Goal: Entertainment & Leisure: Consume media (video, audio)

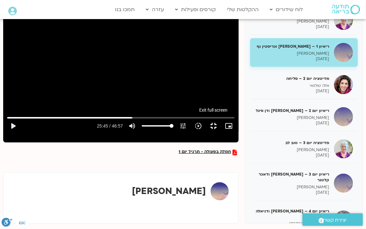
click at [221, 134] on button "fullscreen_exit" at bounding box center [213, 125] width 15 height 15
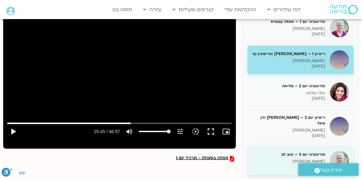
scroll to position [90, 0]
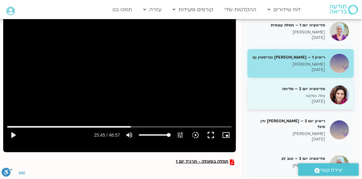
click at [308, 88] on h5 "מדיטציה יום 2 – סליחה" at bounding box center [288, 89] width 73 height 6
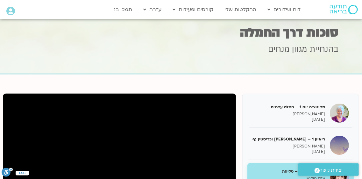
scroll to position [81, 0]
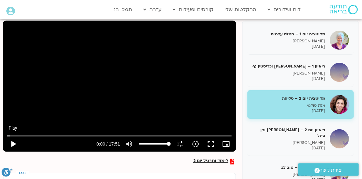
click at [13, 144] on button "play_arrow" at bounding box center [12, 143] width 15 height 15
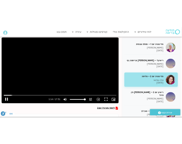
scroll to position [92, 0]
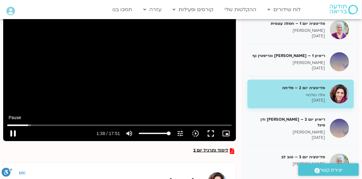
click at [13, 132] on button "pause" at bounding box center [12, 133] width 15 height 15
click at [13, 133] on button "play_arrow" at bounding box center [12, 133] width 15 height 15
click at [14, 132] on button "pause" at bounding box center [12, 133] width 15 height 15
click at [14, 133] on button "play_arrow" at bounding box center [12, 133] width 15 height 15
click at [13, 132] on button "pause" at bounding box center [12, 133] width 15 height 15
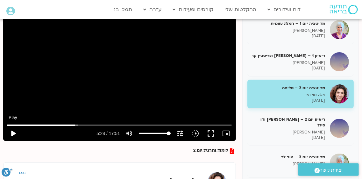
click at [13, 133] on button "play_arrow" at bounding box center [12, 133] width 15 height 15
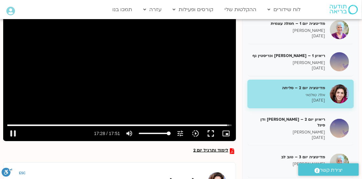
click at [58, 102] on div "Skip Ad 5:21 pause 17:28 / 17:51 volume_up Mute tune Resolution Auto 720p slow_…" at bounding box center [119, 75] width 232 height 131
click at [142, 124] on input "Seek" at bounding box center [119, 125] width 224 height 4
click at [13, 133] on button "play_arrow" at bounding box center [12, 133] width 15 height 15
click at [132, 124] on input "Seek" at bounding box center [119, 125] width 224 height 4
click at [126, 124] on input "Seek" at bounding box center [119, 125] width 224 height 4
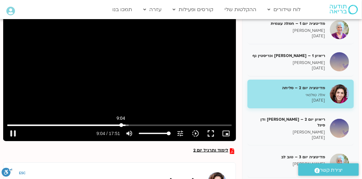
click at [121, 125] on input "Seek" at bounding box center [119, 125] width 224 height 4
click at [115, 125] on input "Seek" at bounding box center [119, 125] width 224 height 4
click at [111, 124] on input "Seek" at bounding box center [119, 125] width 224 height 4
click at [107, 125] on input "Seek" at bounding box center [119, 125] width 224 height 4
click at [10, 133] on button "pause" at bounding box center [12, 133] width 15 height 15
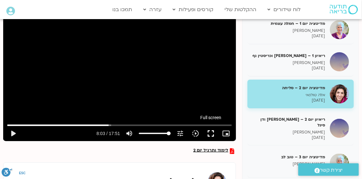
click at [211, 134] on button "fullscreen" at bounding box center [210, 133] width 15 height 15
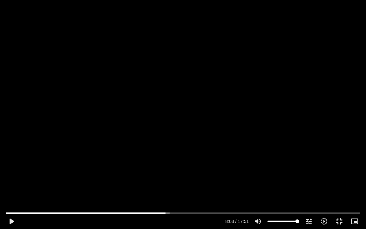
drag, startPoint x: 211, startPoint y: 134, endPoint x: 10, endPoint y: 171, distance: 204.3
click at [10, 171] on div "Skip Ad 6:37 play_arrow 8:03 / 17:51 volume_up Mute tune Resolution Auto 720p s…" at bounding box center [183, 114] width 366 height 229
click at [10, 171] on div "Skip Ad 6:37 pause 8:03 / 17:51 volume_up Mute tune Resolution Auto 720p slow_m…" at bounding box center [183, 114] width 366 height 229
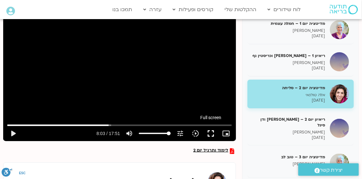
click at [211, 130] on button "fullscreen" at bounding box center [210, 133] width 15 height 15
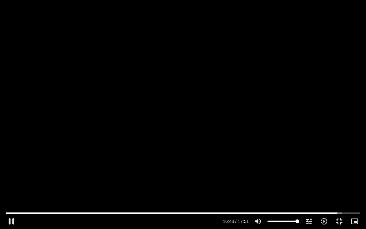
click at [10, 171] on div "Skip Ad 6:37 pause 16:43 / 17:51 volume_up Mute tune Resolution Auto 720p slow_…" at bounding box center [183, 114] width 366 height 229
click at [10, 171] on div "Skip Ad 6:37 play_arrow 16:43 / 17:51 volume_up Mute tune Resolution Auto 720p …" at bounding box center [183, 114] width 366 height 229
click at [10, 172] on div "Skip Ad 6:37 pause 16:53 / 17:51 volume_up Mute tune Resolution Auto 720p slow_…" at bounding box center [183, 114] width 366 height 229
click at [10, 172] on div "Skip Ad 6:37 play_arrow 16:53 / 17:51 volume_up Mute tune Resolution Auto 720p …" at bounding box center [183, 114] width 366 height 229
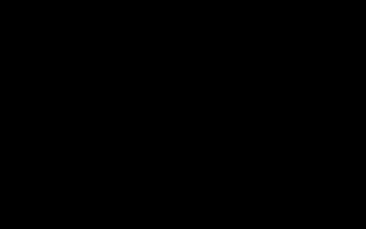
click at [10, 172] on div "Skip Ad 6:37 pause 16:53 / 17:51 volume_up Mute tune Resolution Auto 720p slow_…" at bounding box center [183, 114] width 366 height 229
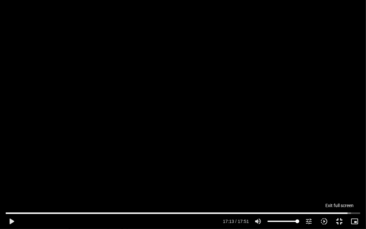
click at [338, 221] on button "fullscreen_exit" at bounding box center [339, 221] width 15 height 15
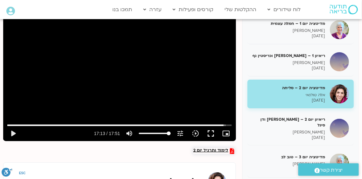
click at [209, 150] on span "לימוד ותרגיל יום 2" at bounding box center [210, 151] width 35 height 6
click at [183, 99] on div "Skip Ad 6:37 play_arrow 17:13 / 17:51 volume_up Mute tune Resolution Auto 720p …" at bounding box center [119, 75] width 232 height 131
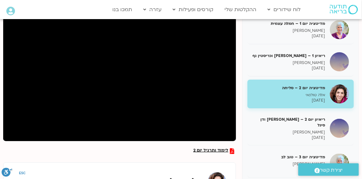
click at [183, 99] on div "Skip Ad 6:37 pause 17:13 / 17:51 volume_up Mute tune Resolution Auto 720p slow_…" at bounding box center [119, 75] width 232 height 131
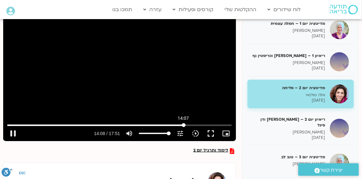
click at [183, 124] on input "Seek" at bounding box center [119, 125] width 224 height 4
click at [175, 110] on div "Skip Ad 14:02 play_arrow 14:08 / 17:51 volume_up Mute tune Resolution Auto 720p…" at bounding box center [119, 75] width 232 height 131
click at [175, 110] on div "Skip Ad 14:02 pause 14:09 / 17:51 volume_up Mute tune Resolution Auto 720p slow…" at bounding box center [119, 75] width 232 height 131
click at [175, 110] on div "Skip Ad 14:02 play_arrow 14:09 / 17:51 volume_up Mute tune Resolution Auto 720p…" at bounding box center [119, 75] width 232 height 131
click at [140, 127] on div "pause 14:14 / 17:51 volume_up Mute tune Resolution Auto 720p slow_motion_video …" at bounding box center [119, 133] width 228 height 15
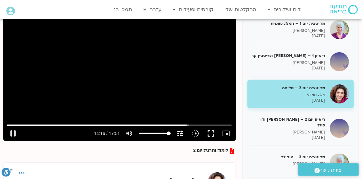
click at [140, 127] on div "pause 14:16 / 17:51 volume_up Mute tune Resolution Auto 720p slow_motion_video …" at bounding box center [119, 133] width 228 height 15
click at [139, 126] on input "Seek" at bounding box center [119, 125] width 224 height 4
click at [141, 104] on div "Skip Ad 10:31 pause 10:32 / 17:51 volume_up Mute tune Resolution Auto 720p slow…" at bounding box center [119, 75] width 232 height 131
click at [8, 125] on input "Seek" at bounding box center [119, 125] width 224 height 4
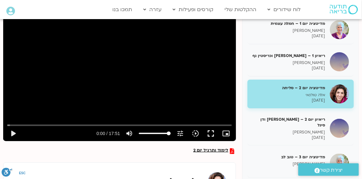
click at [47, 103] on div "Skip Ad 0:06 play_arrow 0:00 / 17:51 volume_up Mute tune Resolution Auto 720p s…" at bounding box center [119, 75] width 232 height 131
click at [9, 126] on input "Seek" at bounding box center [119, 125] width 224 height 4
click at [11, 126] on input "Seek" at bounding box center [119, 125] width 224 height 4
click at [13, 124] on input "Seek" at bounding box center [119, 125] width 224 height 4
click at [10, 125] on input "Seek" at bounding box center [119, 125] width 224 height 4
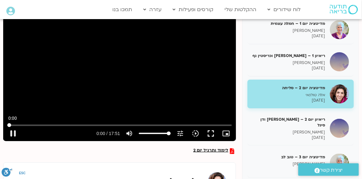
click at [7, 126] on input "Seek" at bounding box center [119, 125] width 224 height 4
click at [32, 109] on div "Skip Ad 0:03 pause 0:00 / 17:51 volume_up Mute tune Resolution Auto 720p slow_m…" at bounding box center [119, 75] width 232 height 131
click at [7, 124] on input "Seek" at bounding box center [119, 125] width 224 height 4
click at [0, 127] on div "לימוד ותרגיל יום 2 מדיטציה יום 1 – חמלה עצמית סנדיה בר קמה [DATE] ריאיון 1 – [P…" at bounding box center [181, 138] width 362 height 263
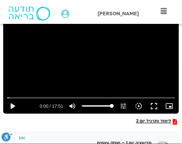
click at [87, 37] on div "Skip Ad 3:50 play_arrow 0:00 / 17:51 volume_up Mute tune Resolution Auto 720p s…" at bounding box center [90, 64] width 175 height 99
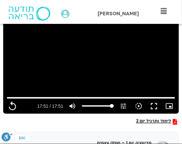
type input "1071.88"
